Goal: Information Seeking & Learning: Understand process/instructions

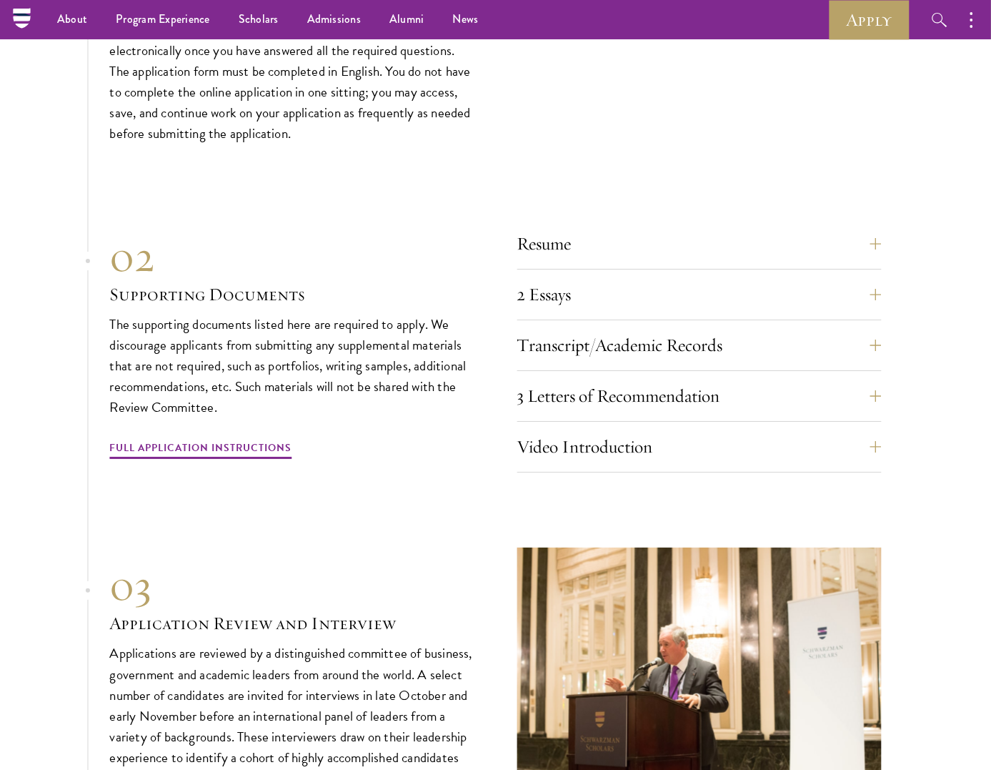
scroll to position [4675, 0]
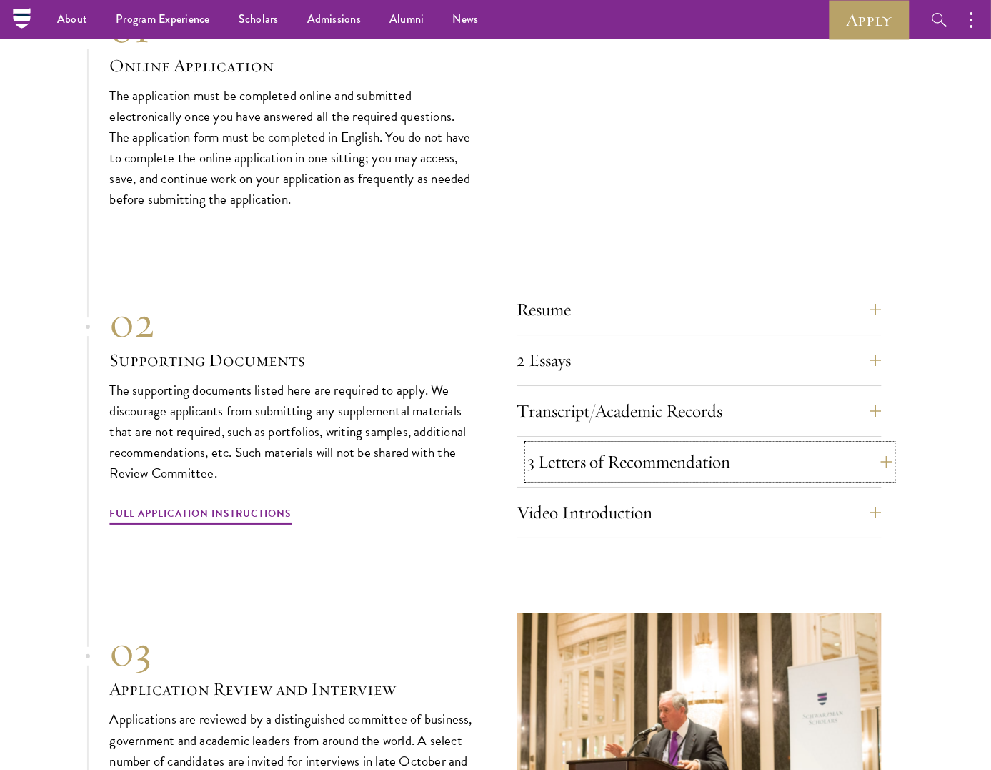
click at [698, 447] on button "3 Letters of Recommendation" at bounding box center [710, 462] width 364 height 34
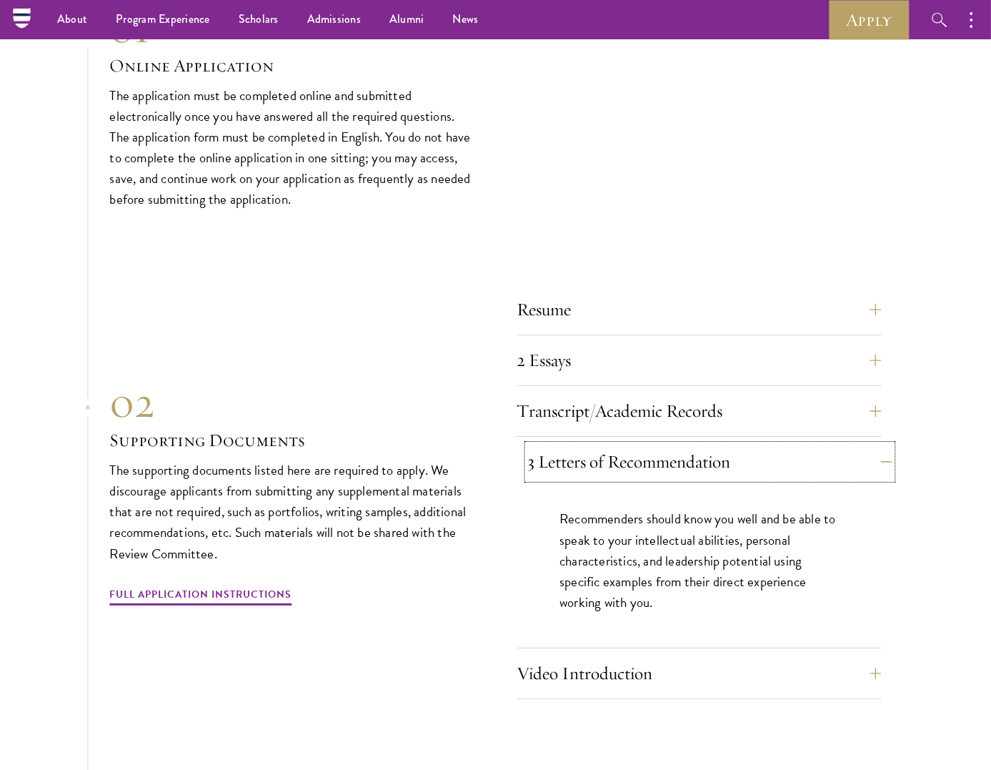
click at [698, 447] on button "3 Letters of Recommendation" at bounding box center [710, 462] width 364 height 34
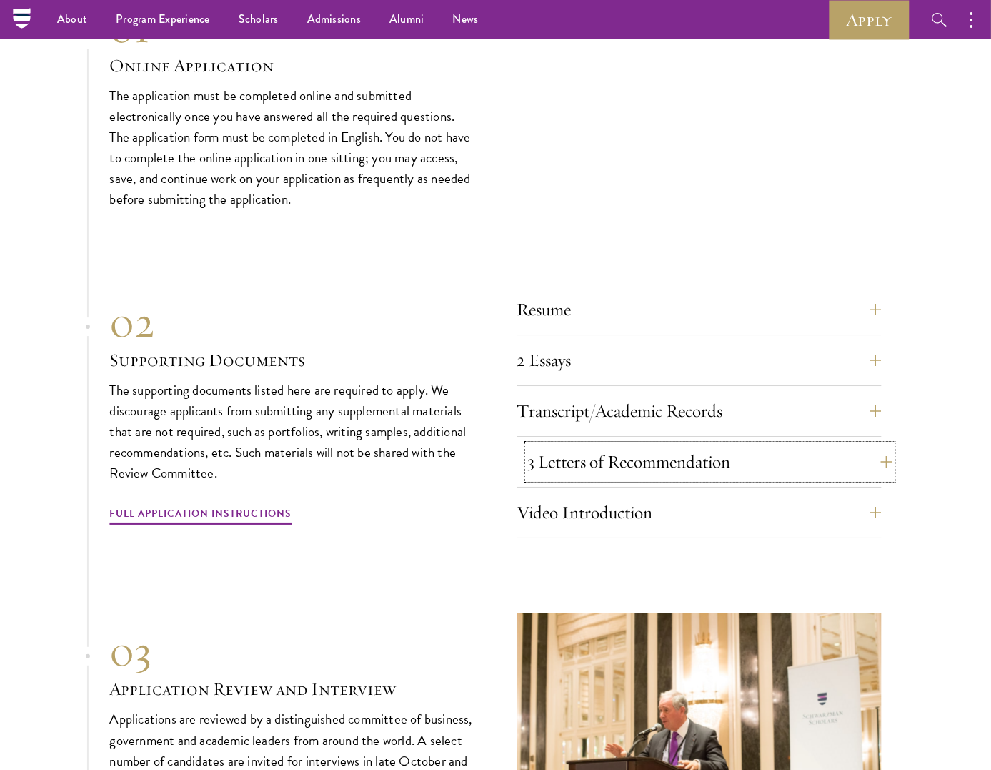
click at [698, 447] on button "3 Letters of Recommendation" at bounding box center [710, 462] width 364 height 34
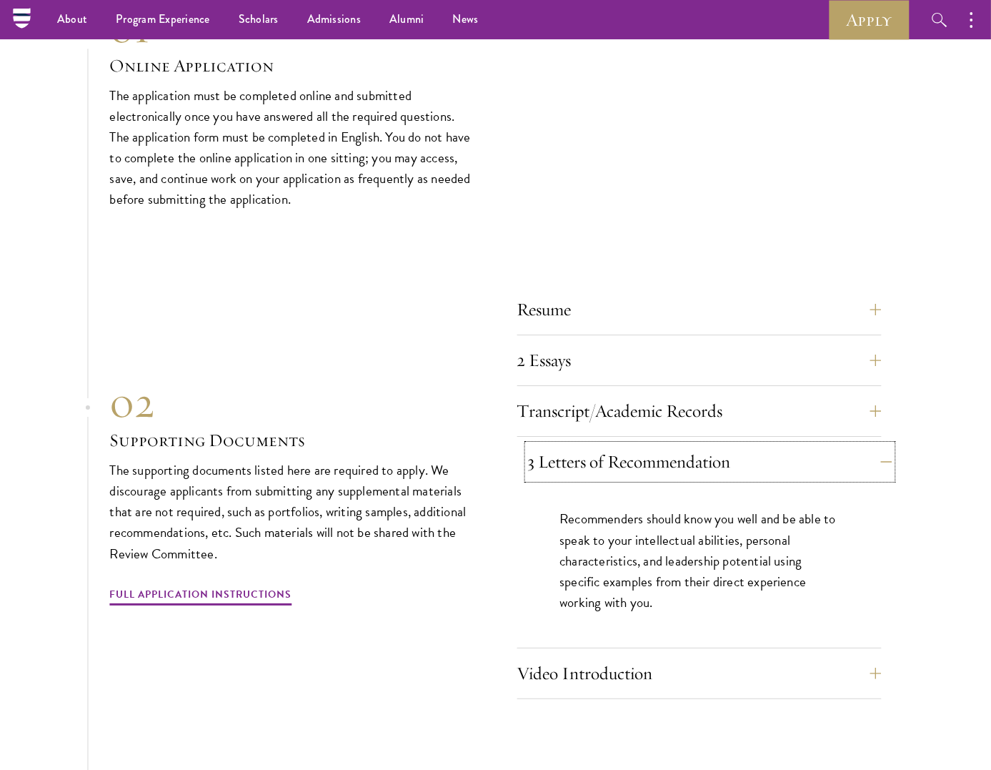
click at [698, 447] on button "3 Letters of Recommendation" at bounding box center [710, 462] width 364 height 34
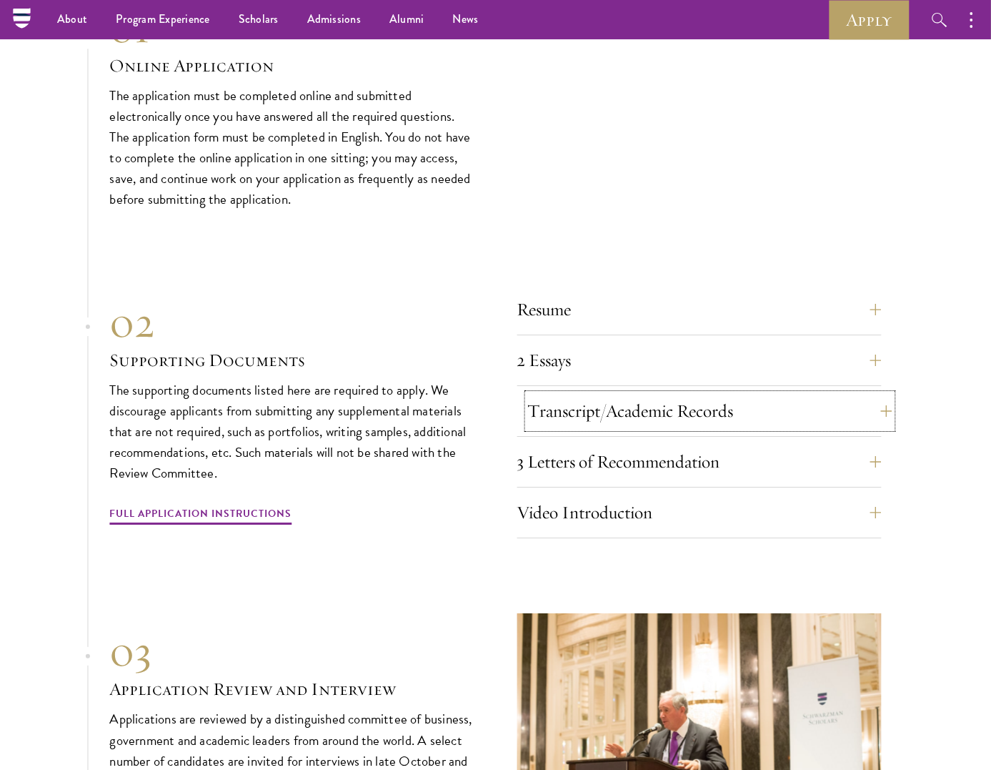
click at [664, 414] on button "Transcript/Academic Records" at bounding box center [710, 411] width 364 height 34
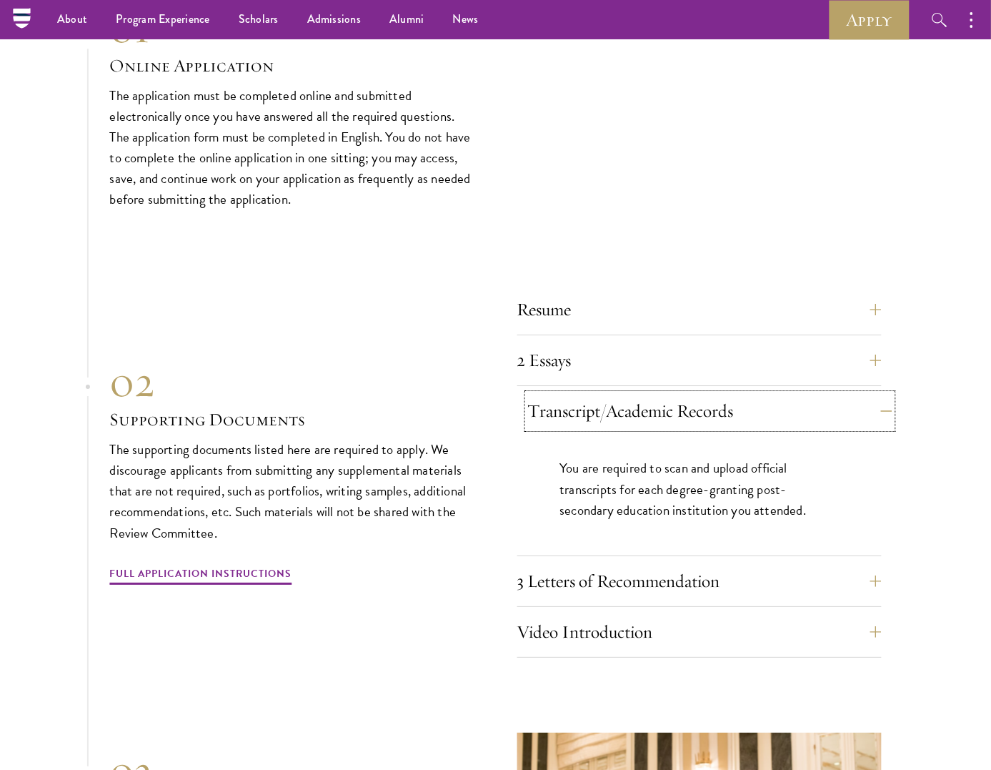
click at [664, 414] on button "Transcript/Academic Records" at bounding box center [710, 411] width 364 height 34
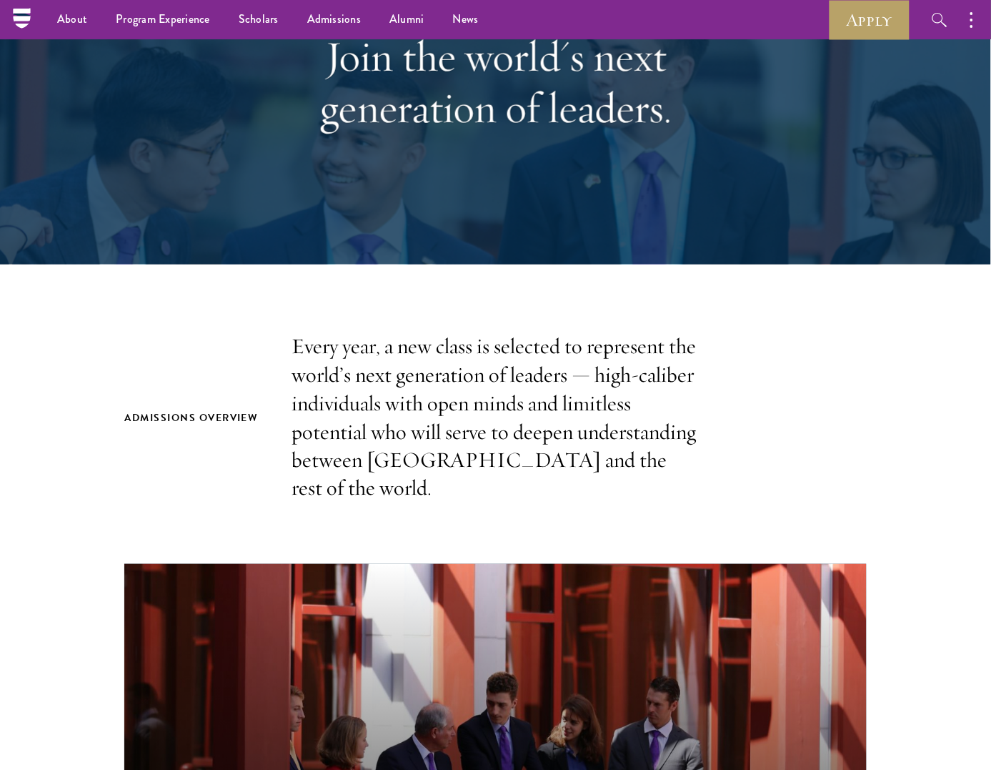
scroll to position [0, 0]
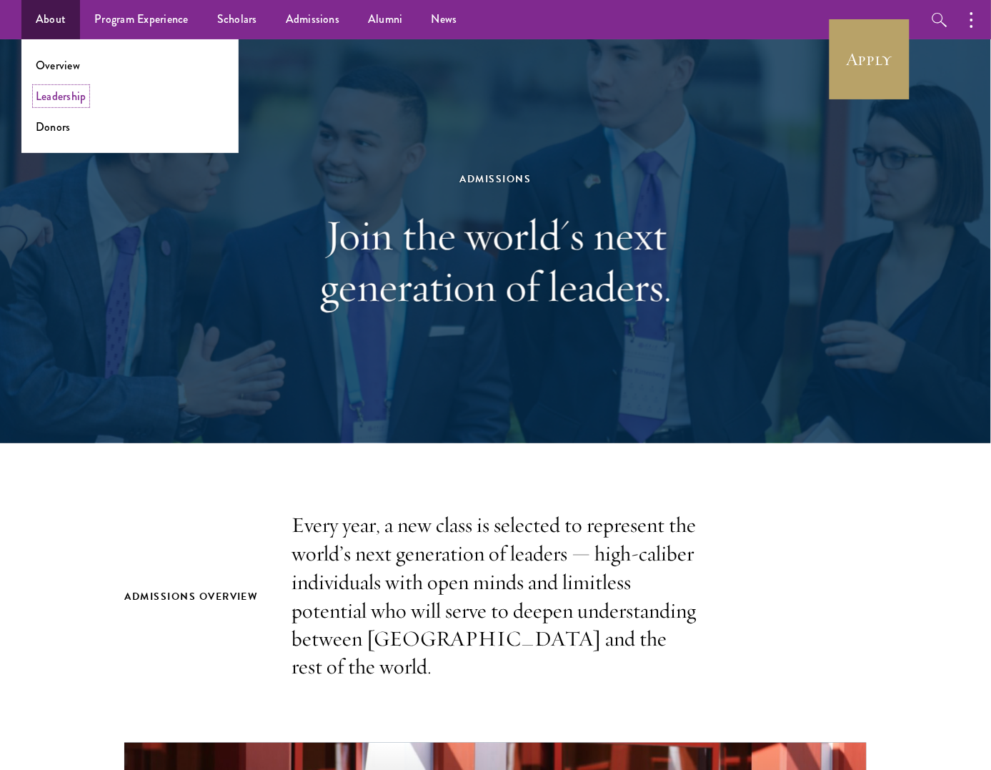
click at [79, 100] on link "Leadership" at bounding box center [61, 96] width 51 height 16
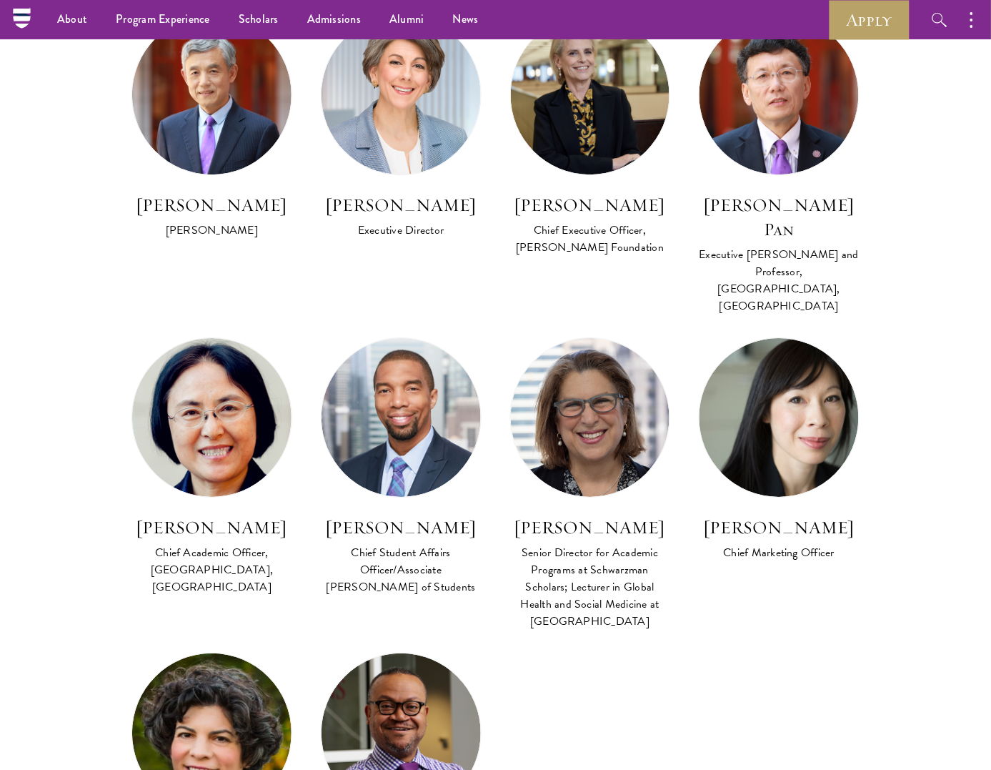
scroll to position [977, 0]
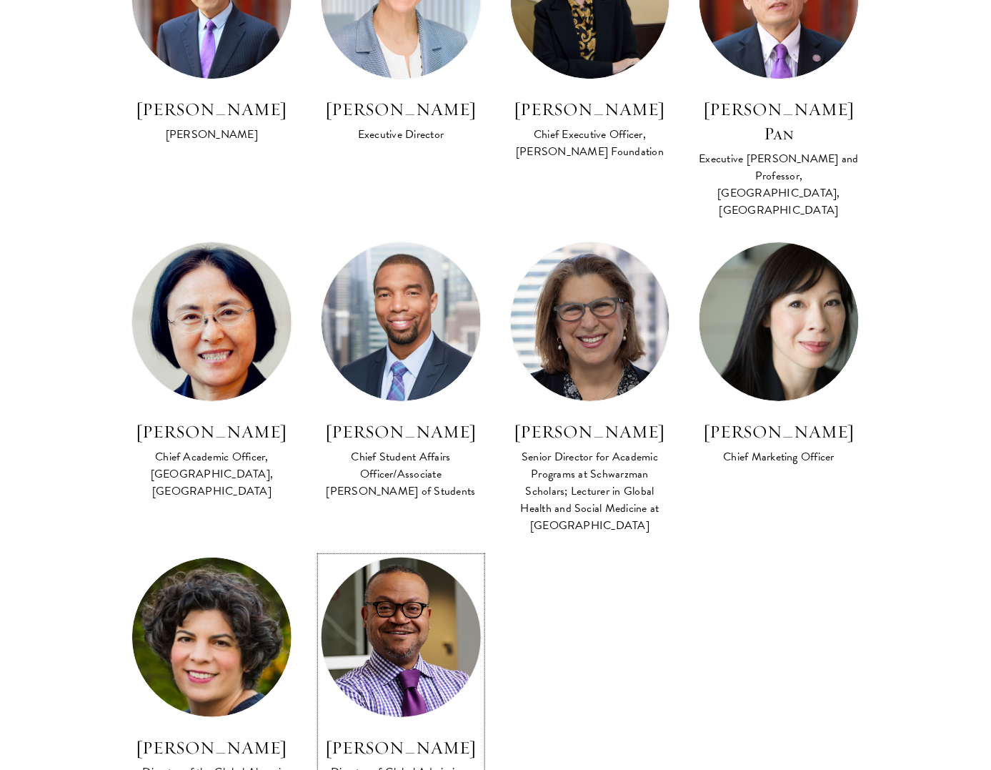
click at [431, 578] on img at bounding box center [401, 637] width 175 height 175
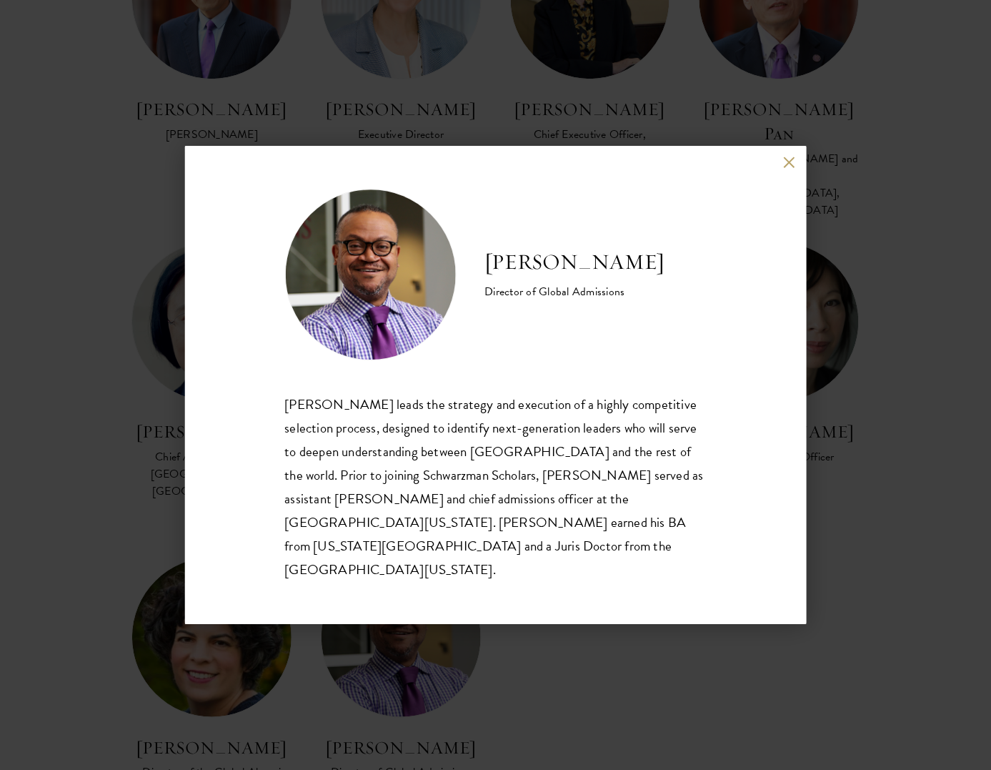
click at [781, 187] on div "Cordel Faulk Director of Global Admissions Cordel Faulk leads the strategy and …" at bounding box center [496, 385] width 622 height 478
click at [785, 169] on button at bounding box center [790, 163] width 12 height 12
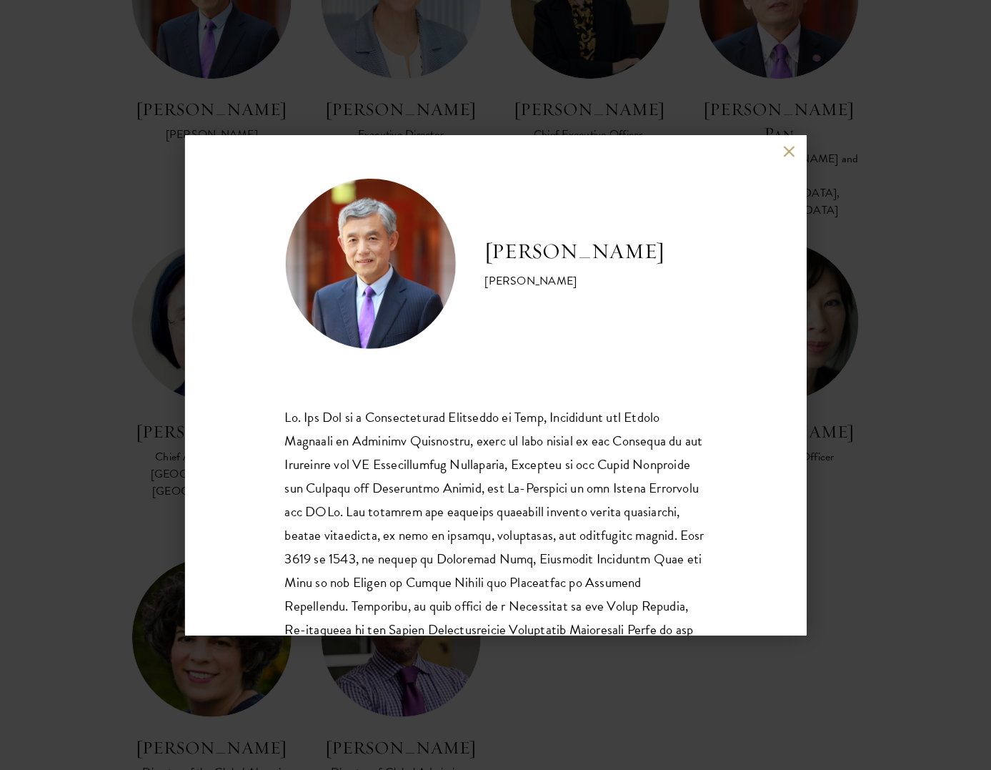
click at [790, 147] on button at bounding box center [790, 152] width 12 height 12
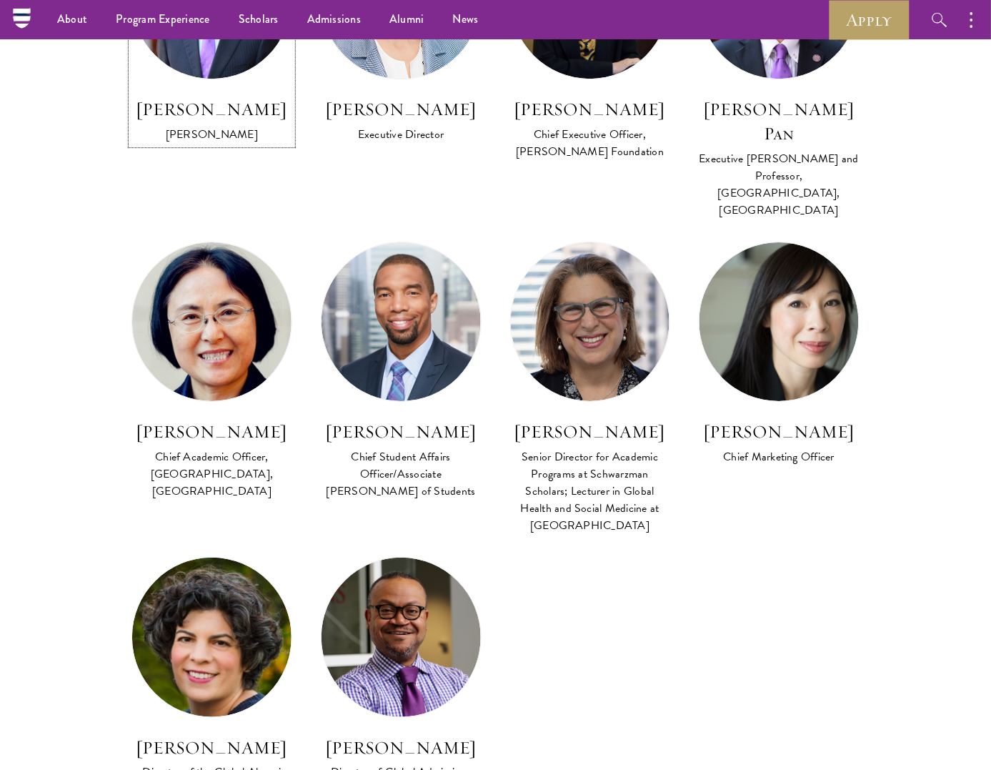
scroll to position [895, 0]
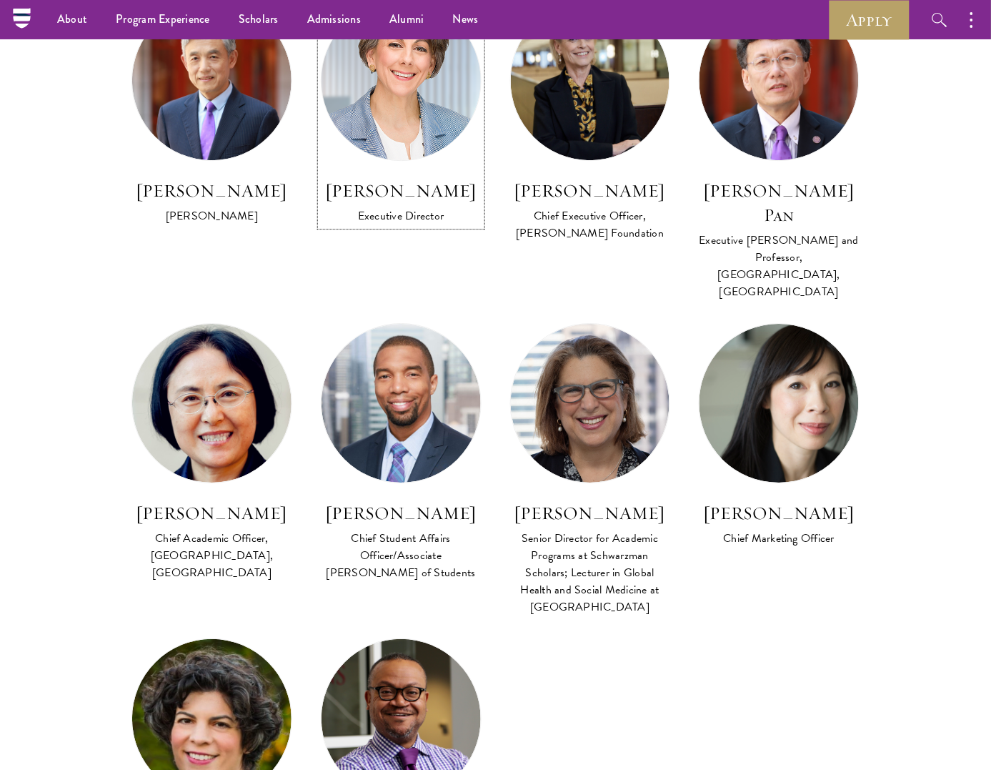
click at [432, 67] on img at bounding box center [401, 80] width 175 height 175
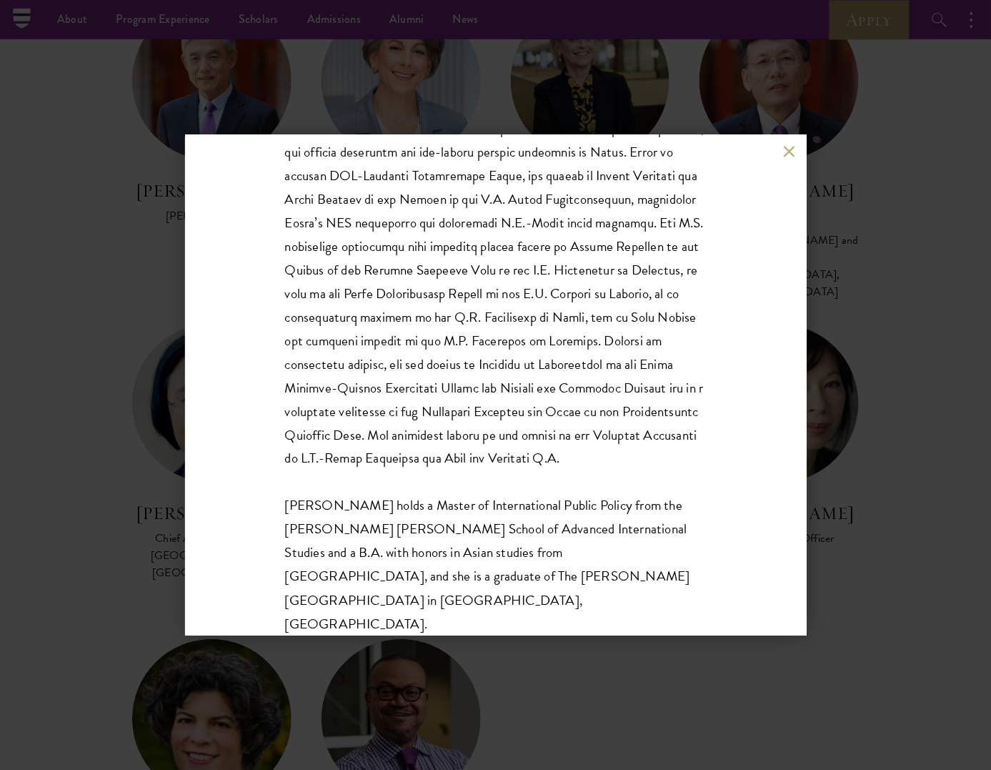
scroll to position [332, 0]
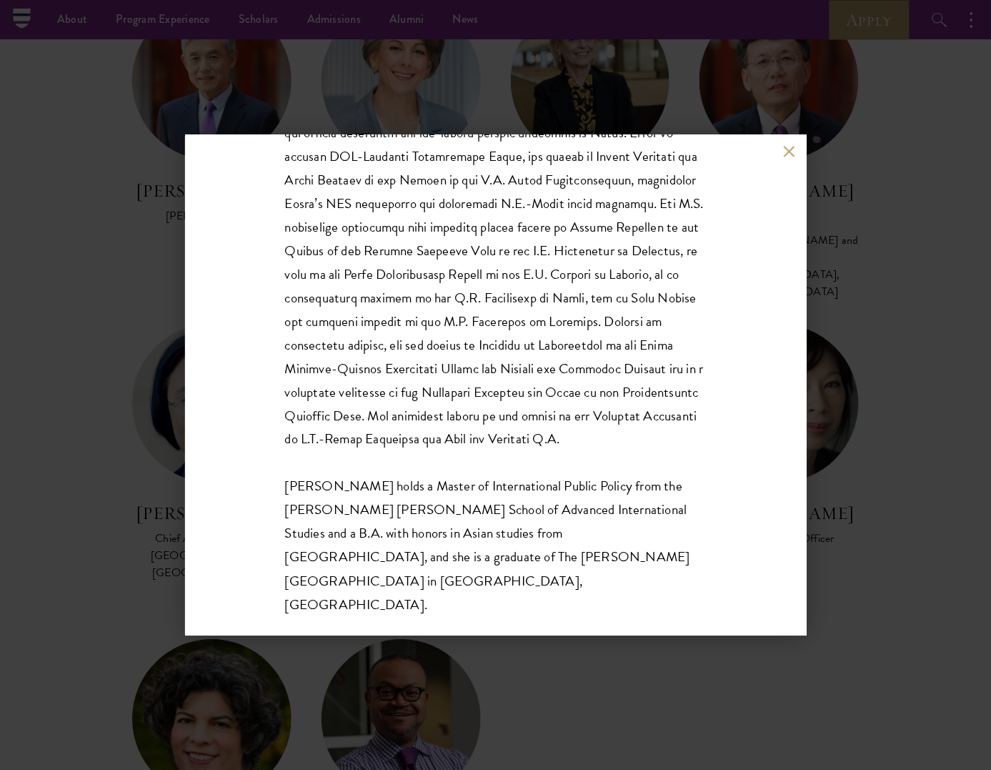
click at [790, 154] on button at bounding box center [790, 152] width 12 height 12
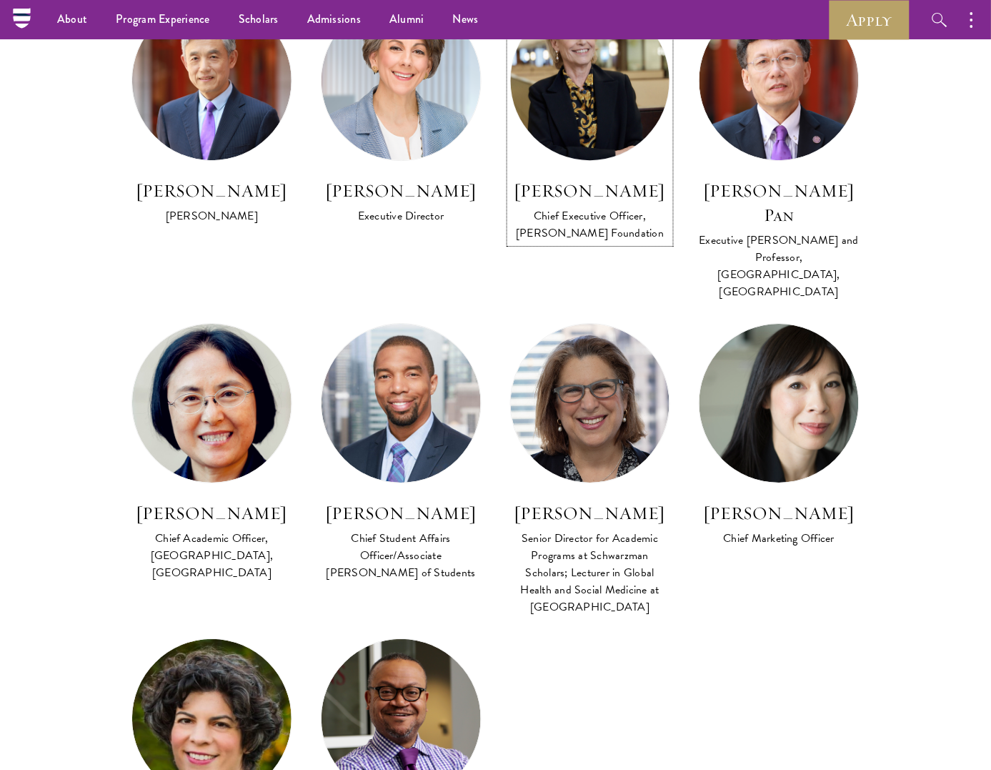
click at [636, 114] on img at bounding box center [589, 80] width 175 height 175
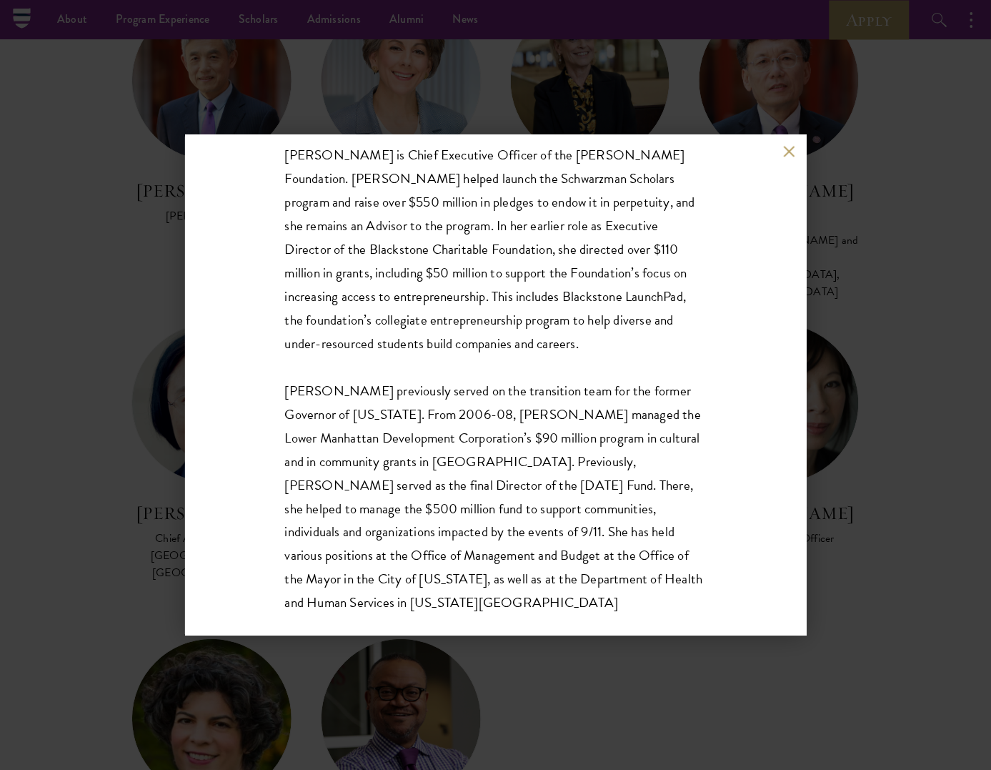
scroll to position [241, 0]
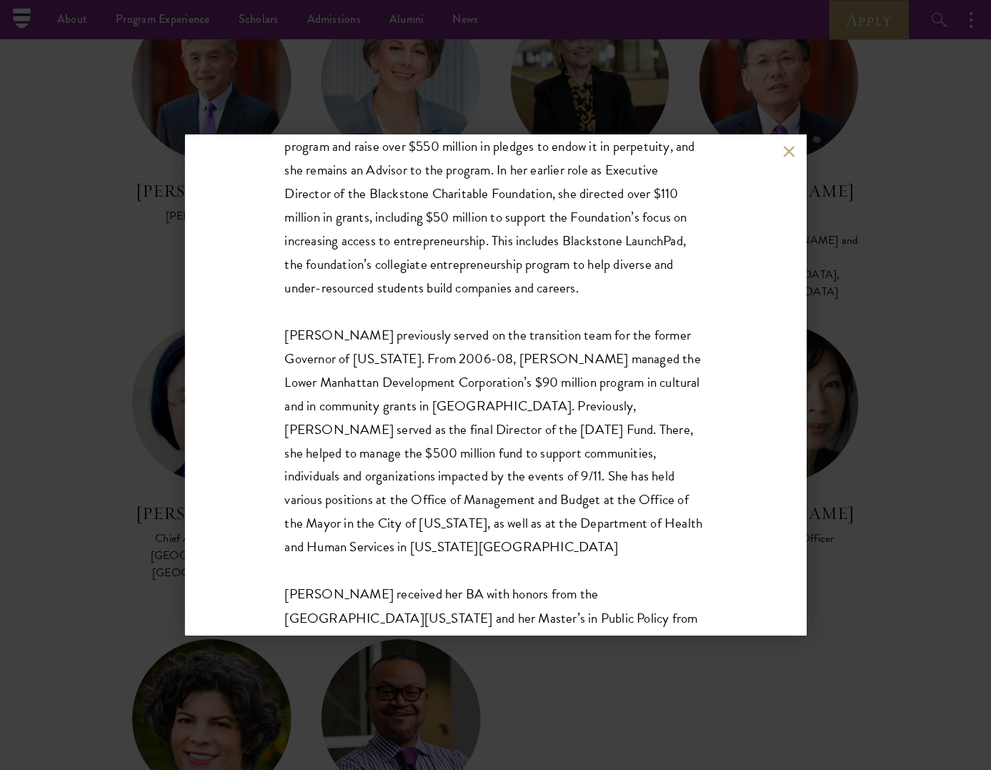
drag, startPoint x: 802, startPoint y: 214, endPoint x: 790, endPoint y: 382, distance: 169.1
click at [790, 382] on div "Amy Stursberg Chief Executive Officer, Stephen A. Schwarzman Foundation Amy Stu…" at bounding box center [496, 385] width 622 height 500
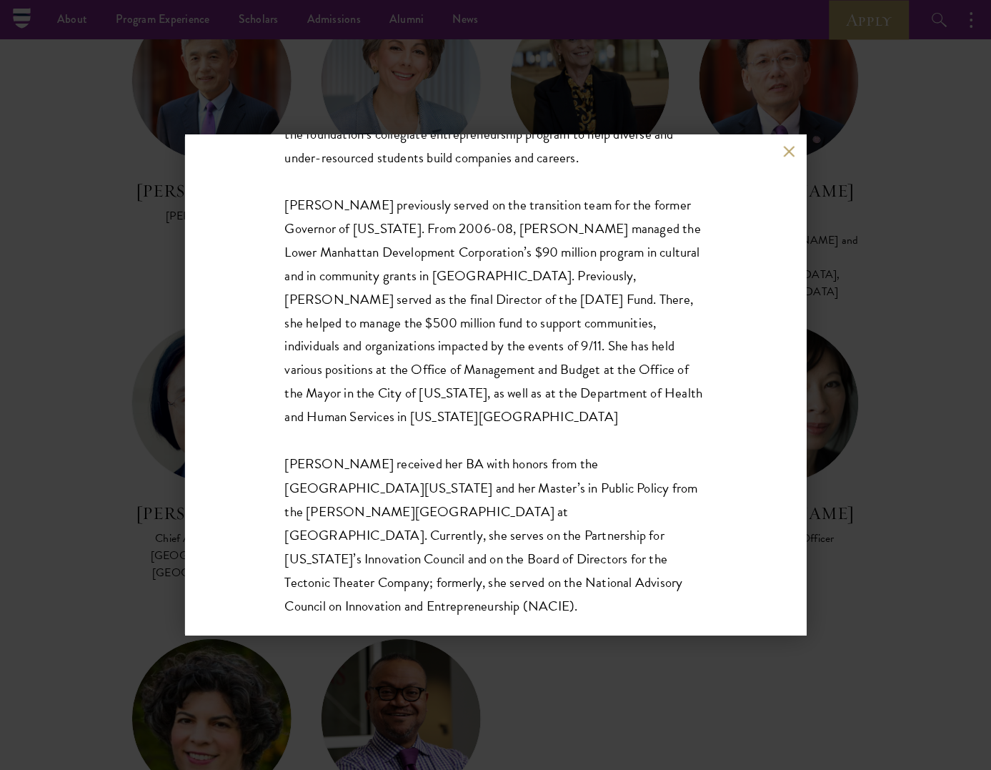
scroll to position [426, 0]
click at [788, 149] on button at bounding box center [790, 152] width 12 height 12
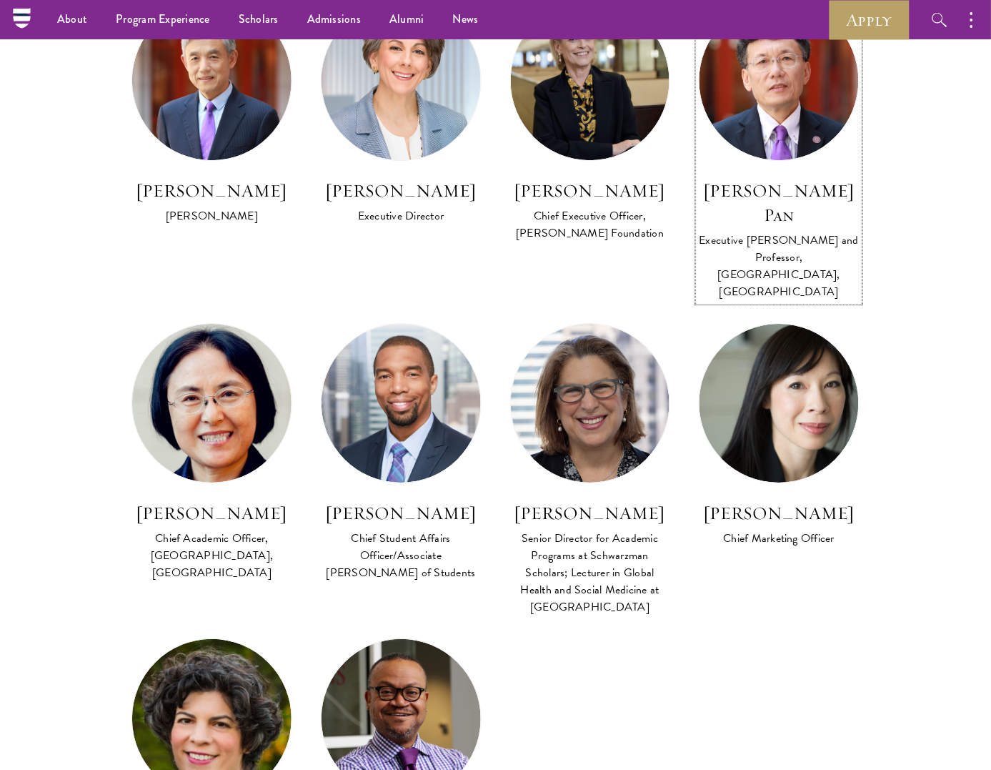
click at [790, 97] on img at bounding box center [779, 80] width 159 height 159
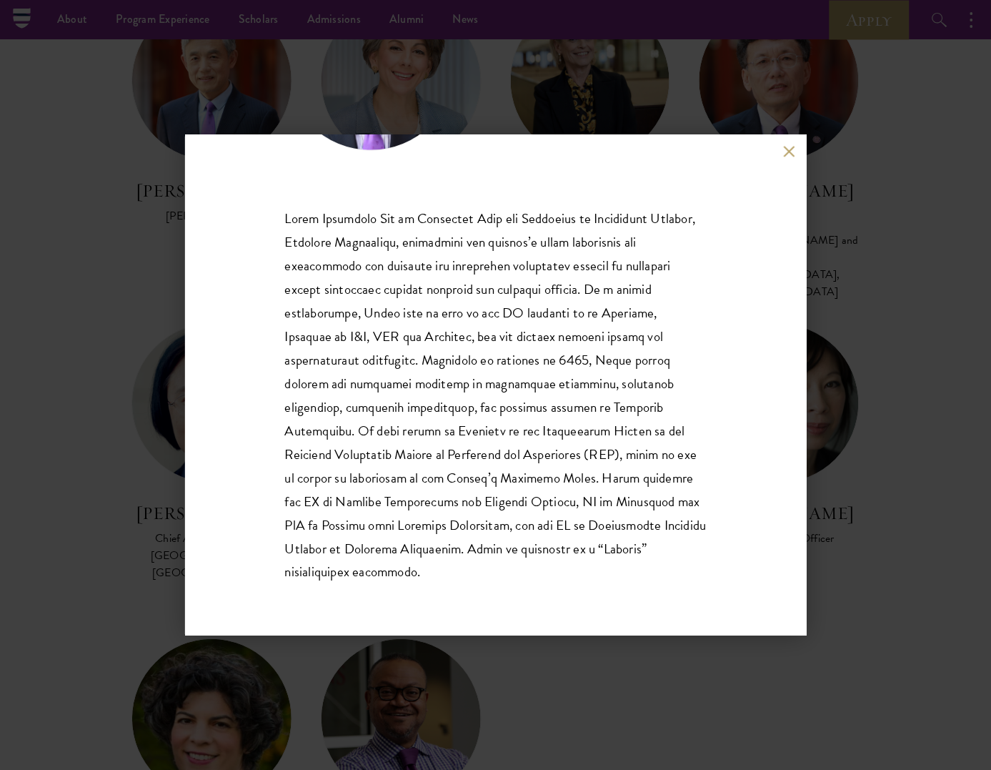
scroll to position [203, 0]
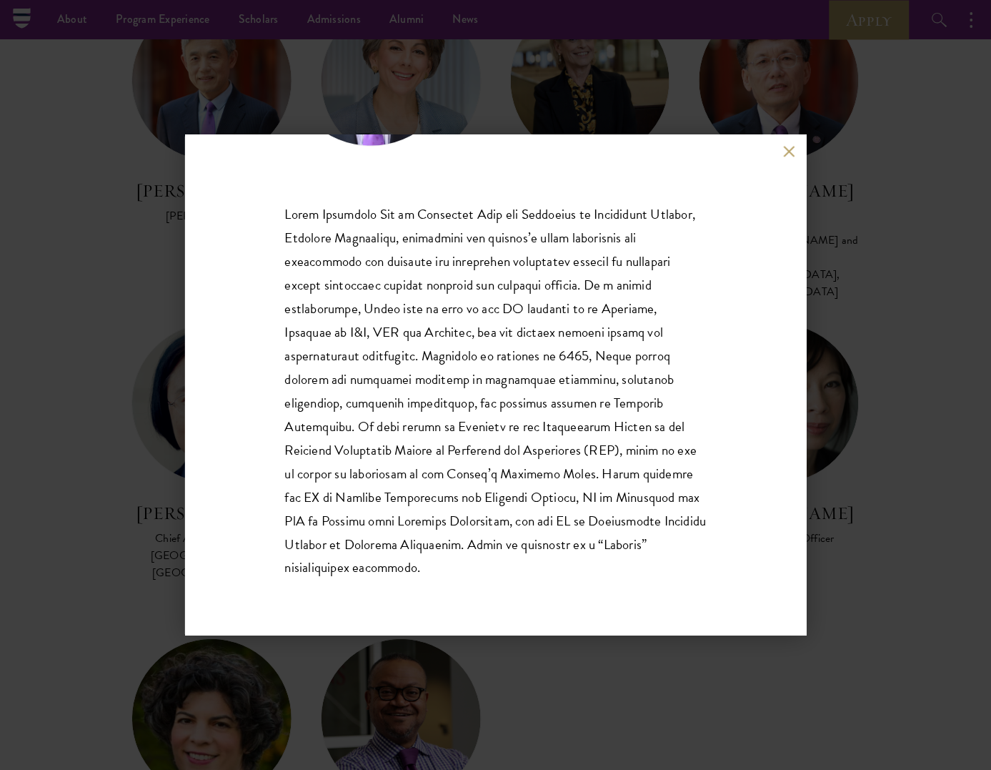
click at [789, 148] on button at bounding box center [790, 152] width 12 height 12
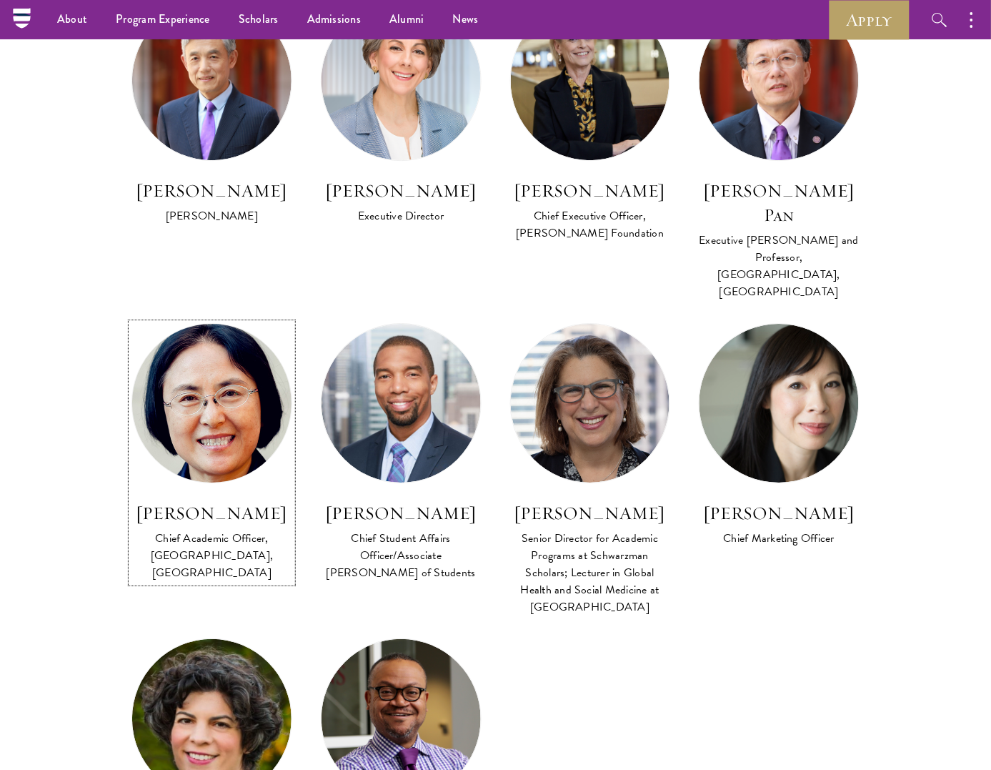
click at [217, 389] on img at bounding box center [211, 402] width 175 height 175
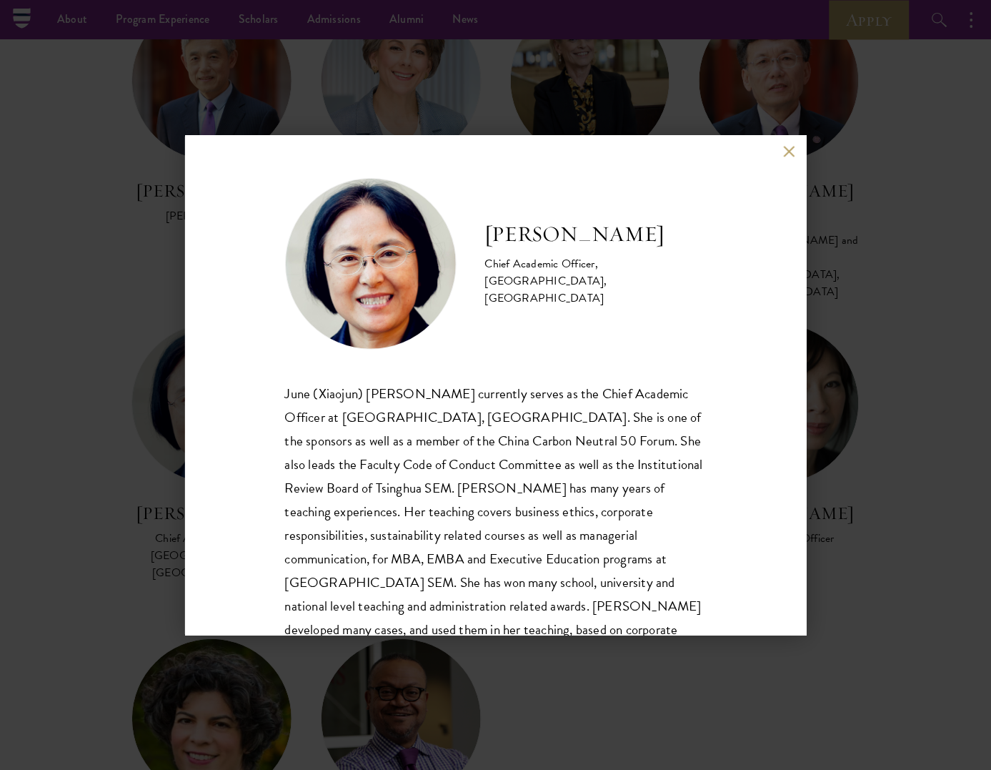
click at [786, 151] on button at bounding box center [790, 152] width 12 height 12
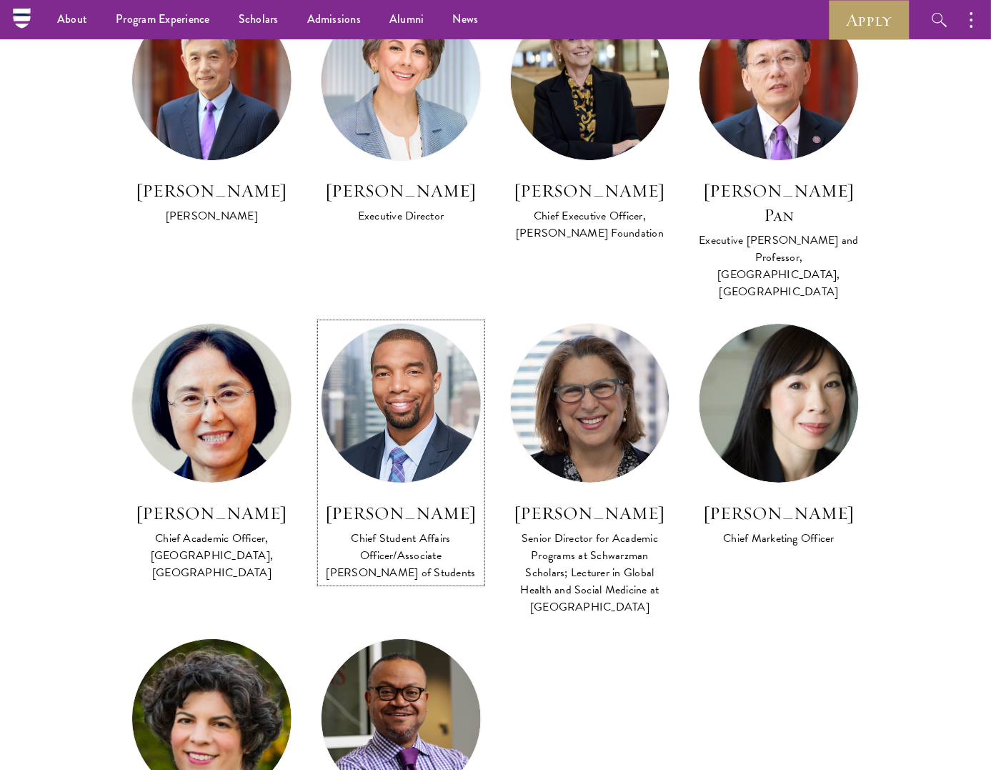
click at [426, 346] on img at bounding box center [401, 402] width 175 height 175
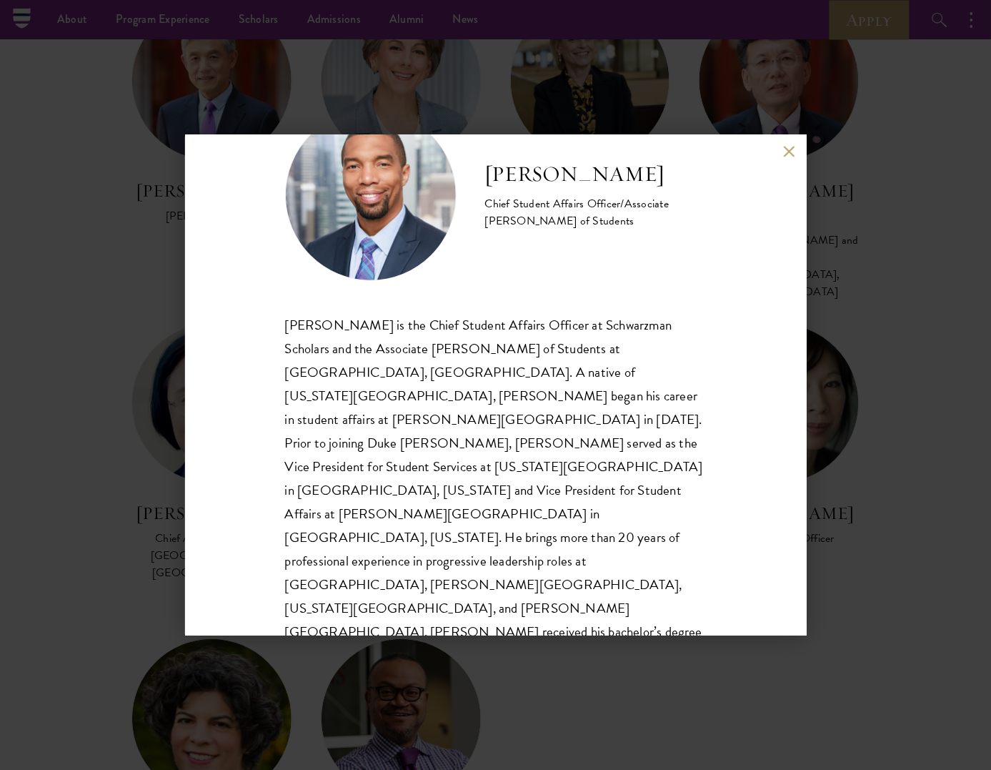
scroll to position [70, 0]
click at [780, 154] on div "Raphael Moffett Chief Student Affairs Officer/Associate Dean of Students" at bounding box center [496, 385] width 622 height 500
click at [784, 152] on button at bounding box center [790, 152] width 12 height 12
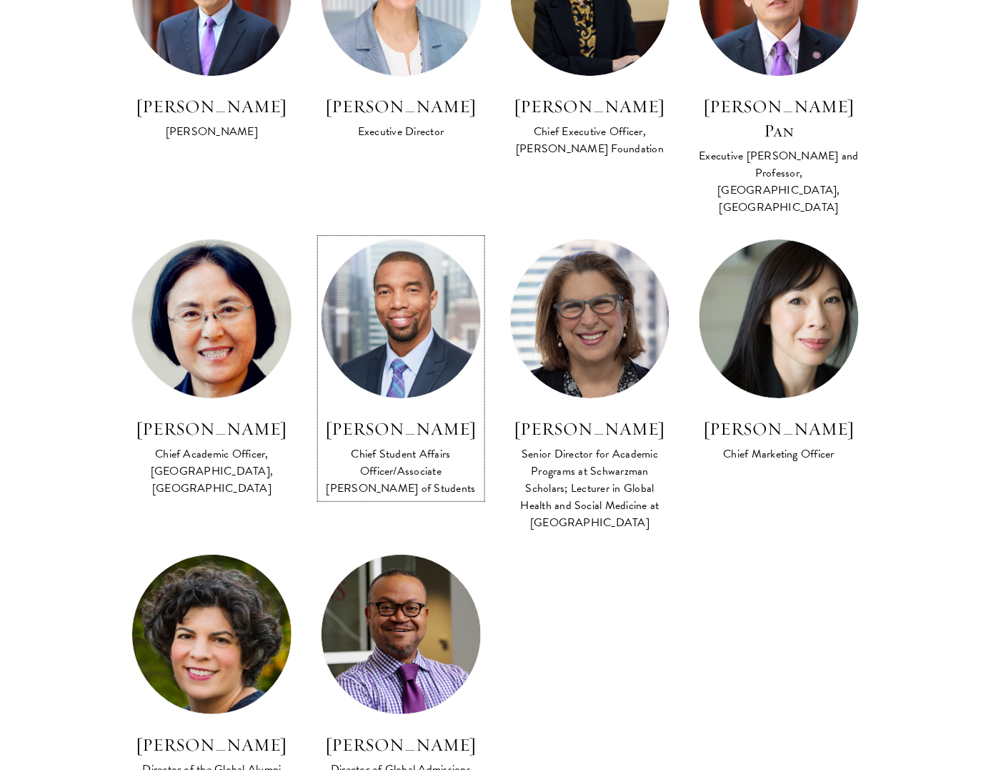
scroll to position [1003, 0]
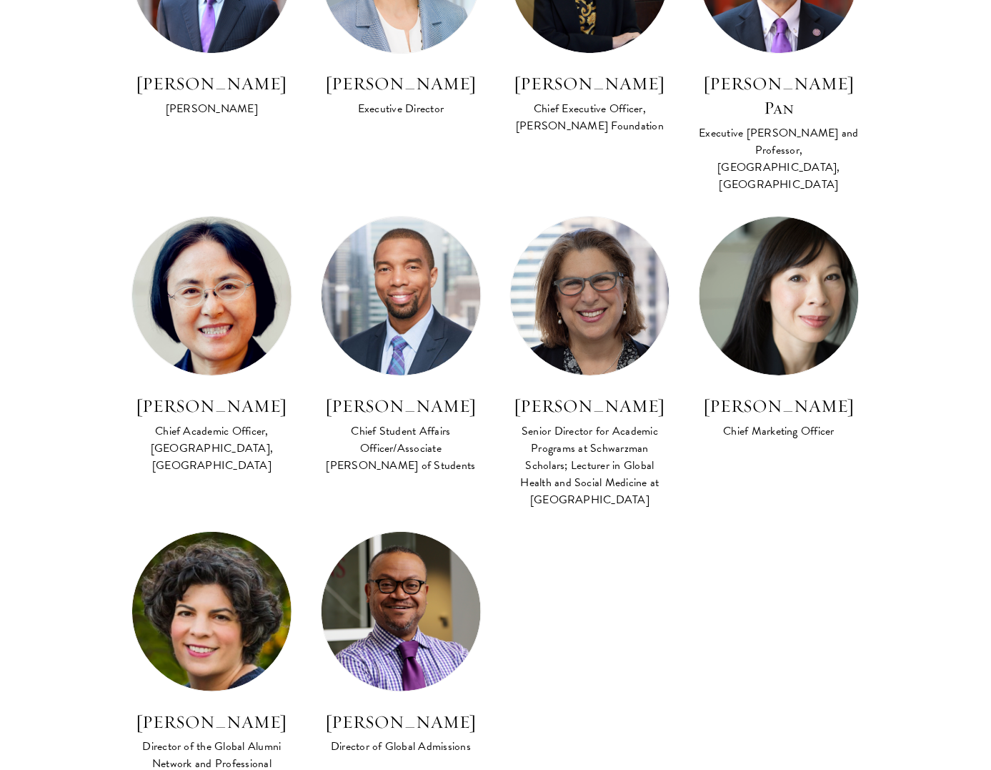
click at [226, 575] on img at bounding box center [211, 611] width 159 height 159
click at [214, 667] on div "Julia Zupko Director of the Global Alumni Network and Professional Development" at bounding box center [211, 660] width 161 height 259
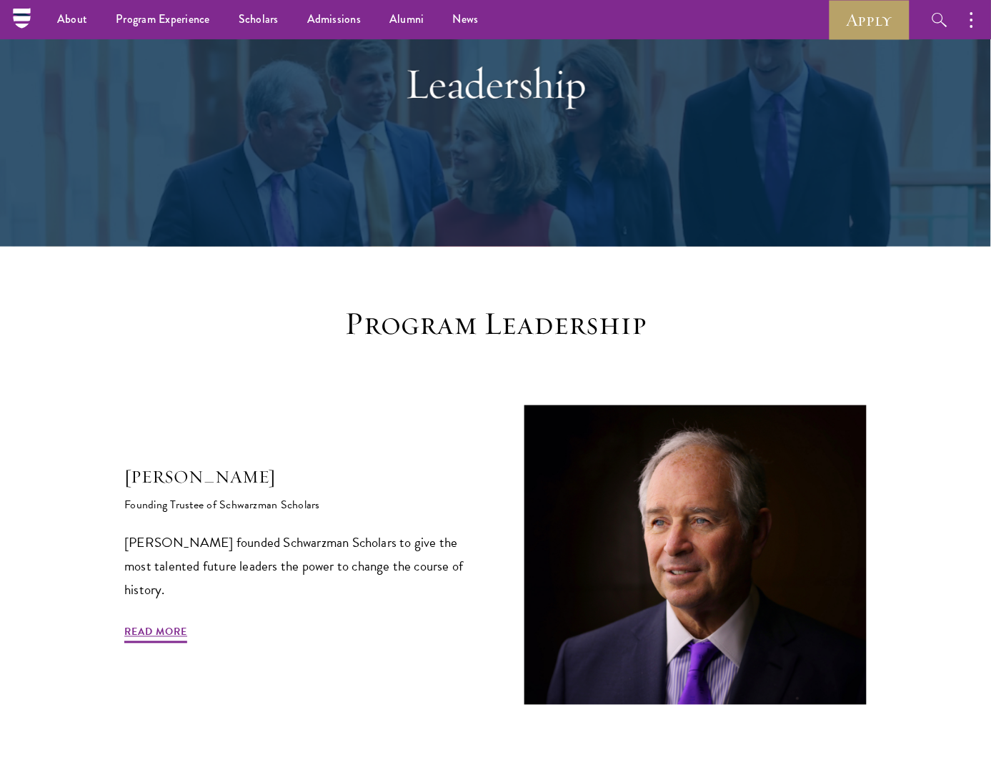
scroll to position [36, 0]
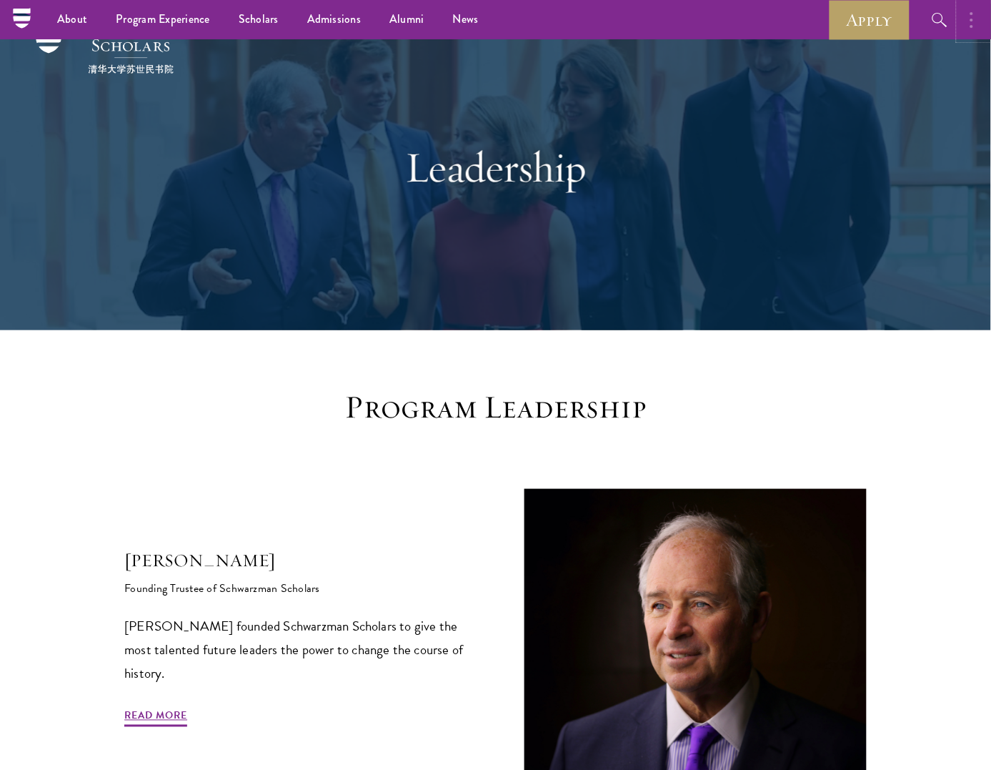
click at [965, 11] on button "button" at bounding box center [975, 19] width 31 height 39
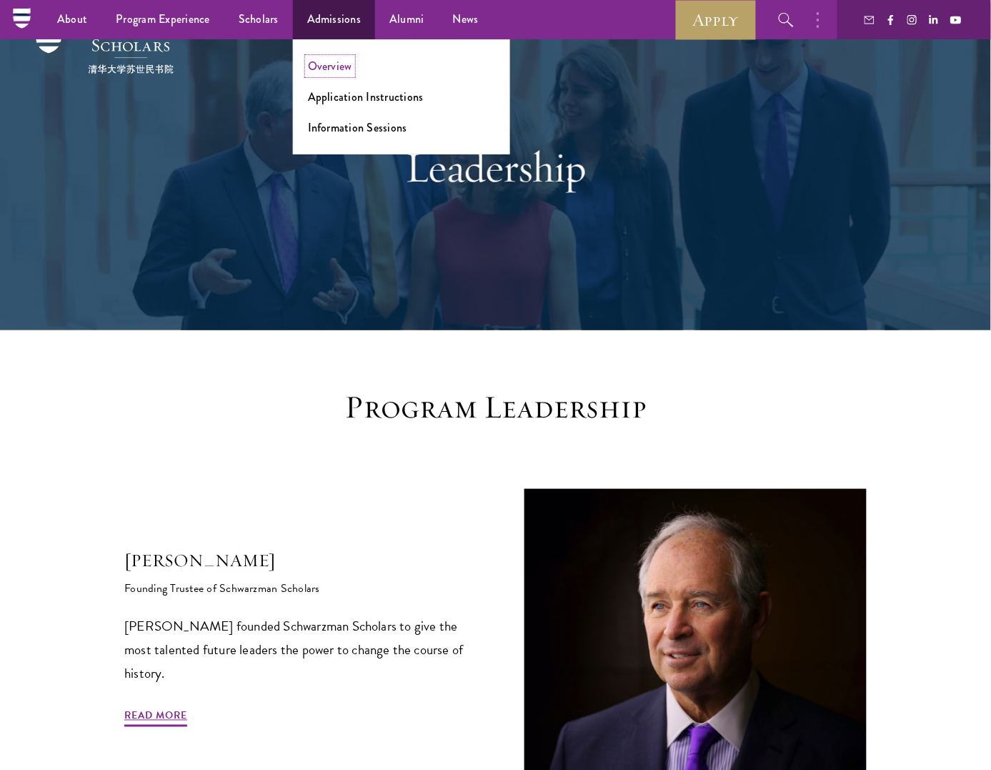
click at [339, 60] on link "Overview" at bounding box center [330, 66] width 44 height 16
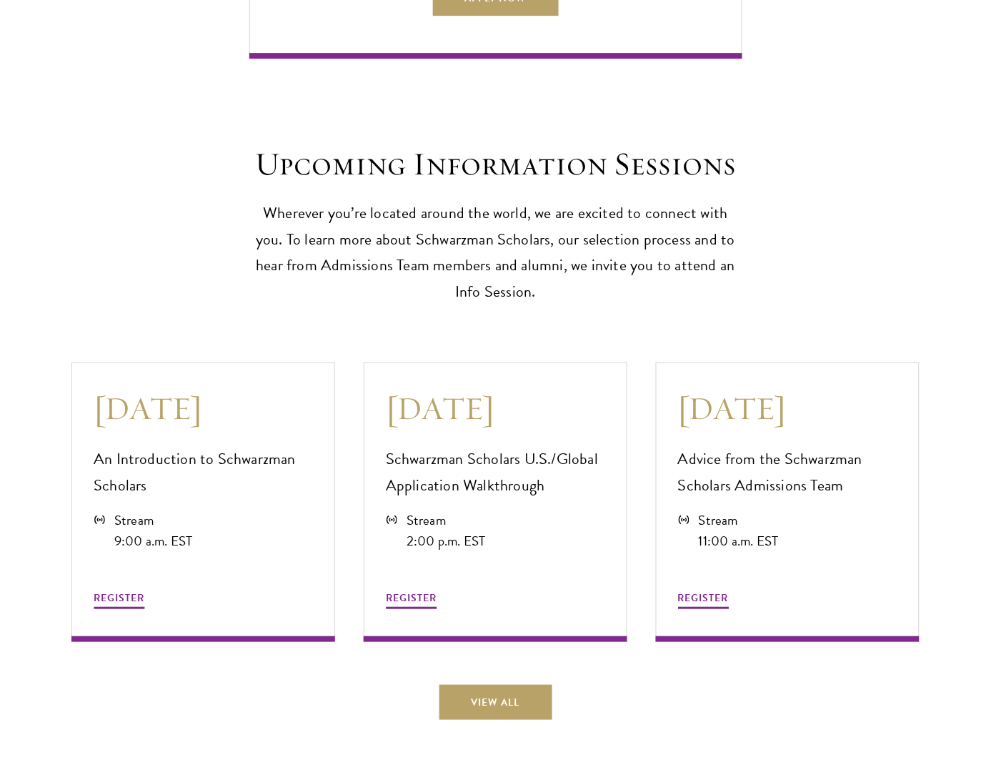
scroll to position [3628, 0]
